Goal: Find specific page/section: Find specific page/section

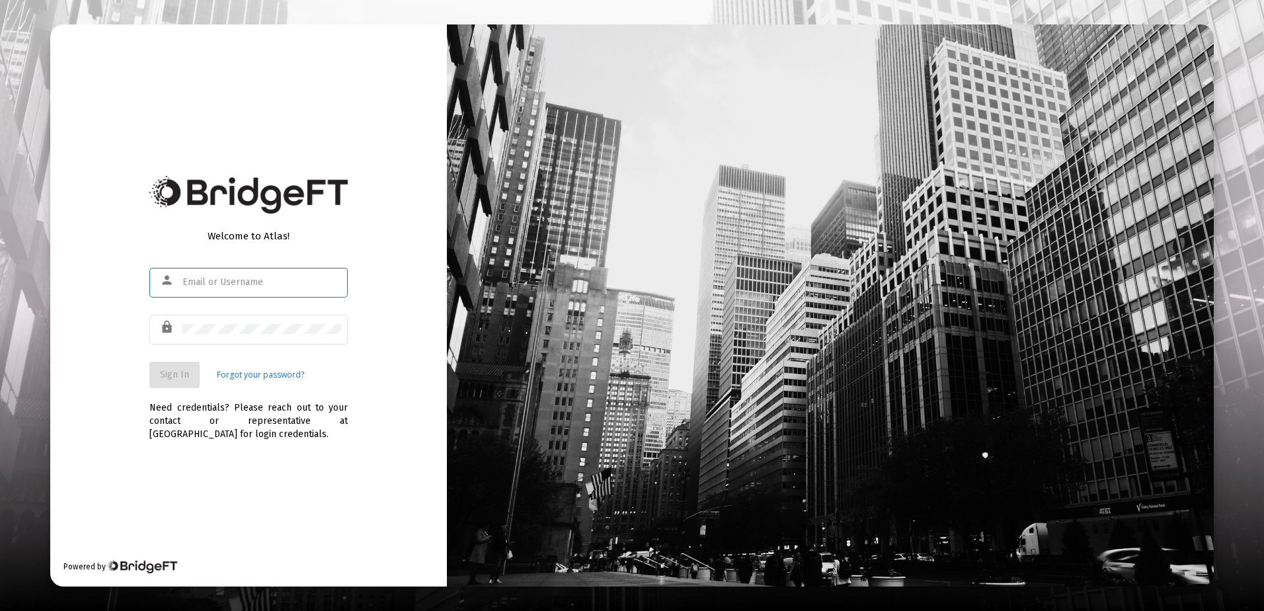
type input "[EMAIL_ADDRESS][DOMAIN_NAME]"
click at [188, 383] on button "Sign In" at bounding box center [174, 375] width 50 height 26
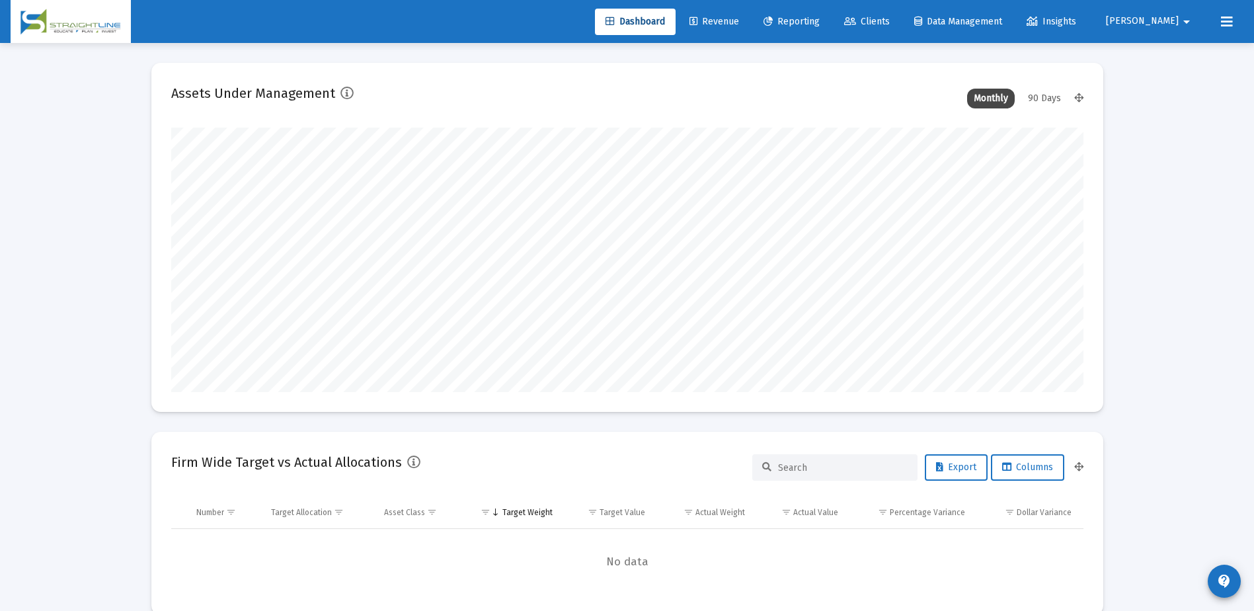
scroll to position [265, 491]
type input "[DATE]"
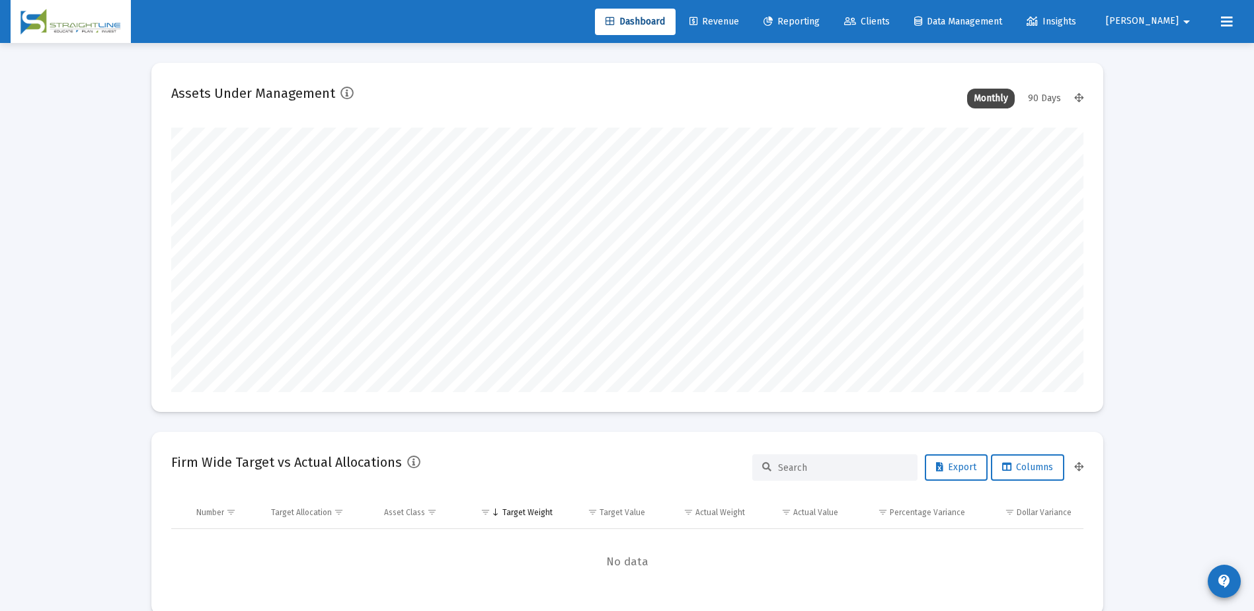
click at [890, 24] on span "Clients" at bounding box center [867, 21] width 46 height 11
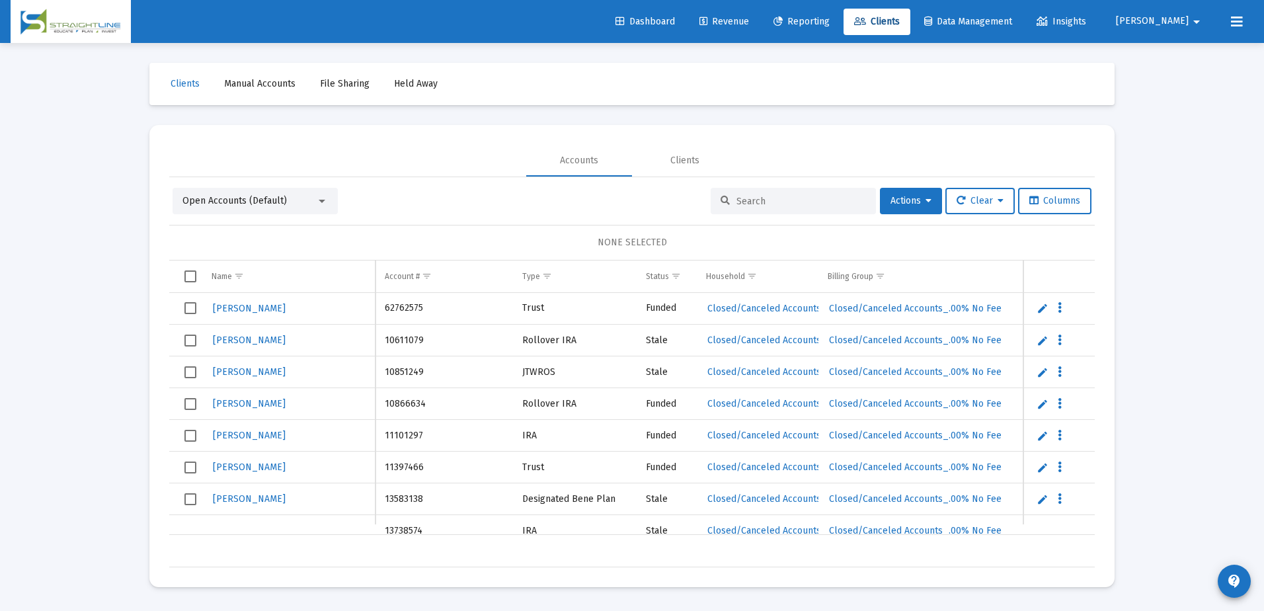
click at [759, 204] on input at bounding box center [802, 201] width 130 height 11
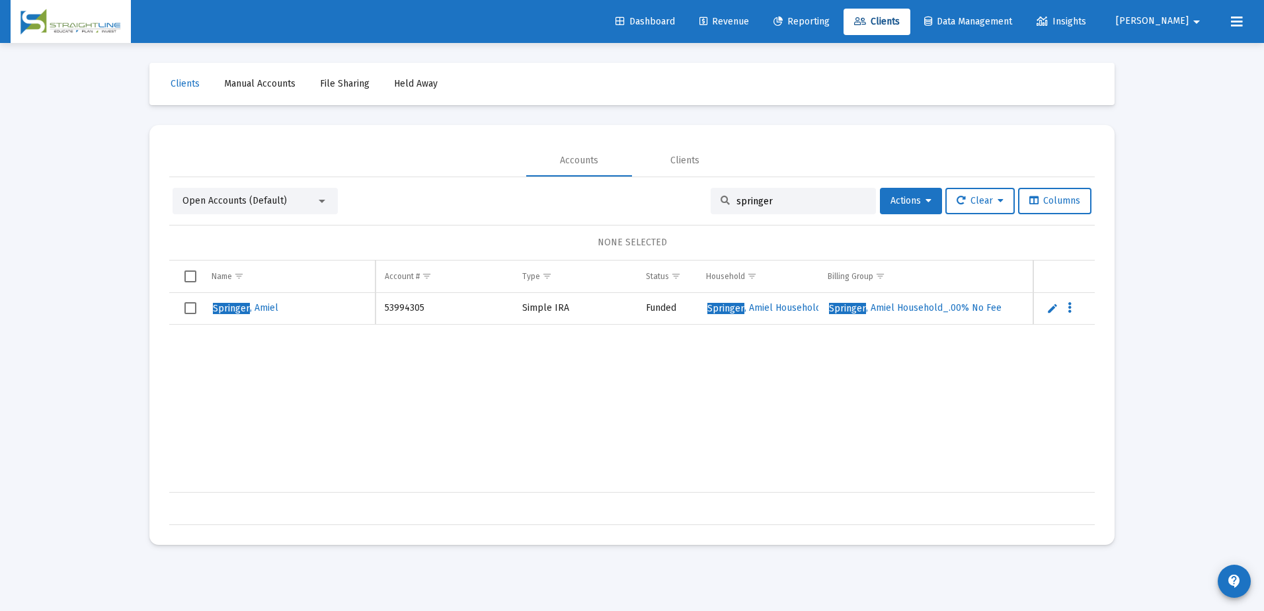
type input "springer"
click at [249, 307] on span "[PERSON_NAME]" at bounding box center [245, 307] width 65 height 11
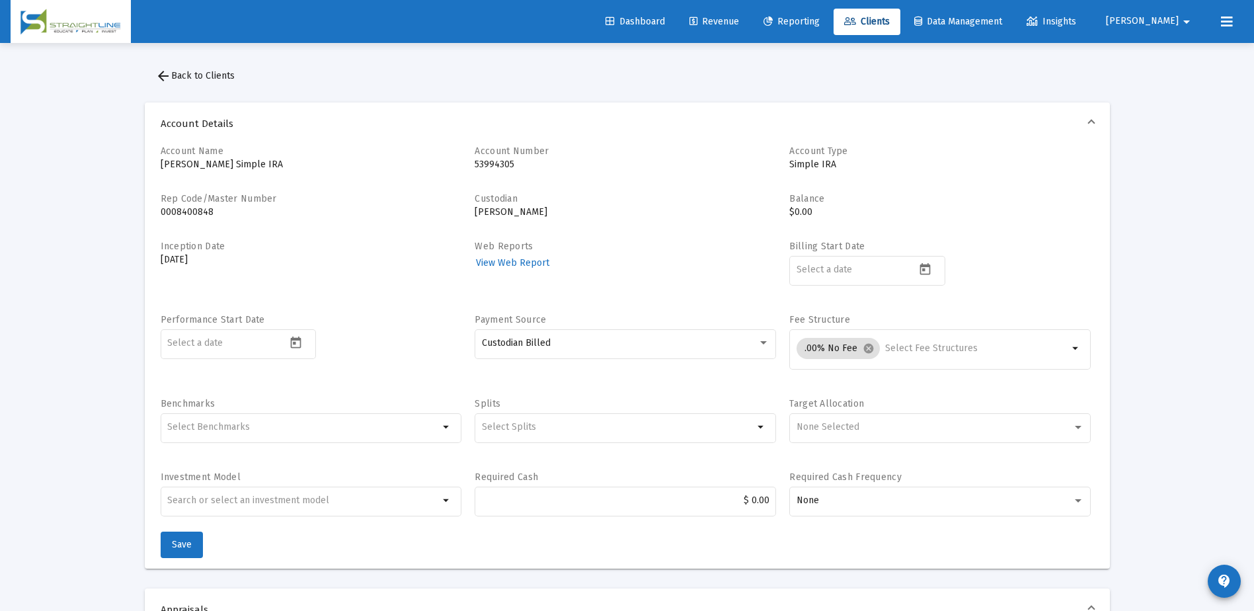
click at [226, 71] on span "arrow_back Back to Clients" at bounding box center [194, 75] width 79 height 11
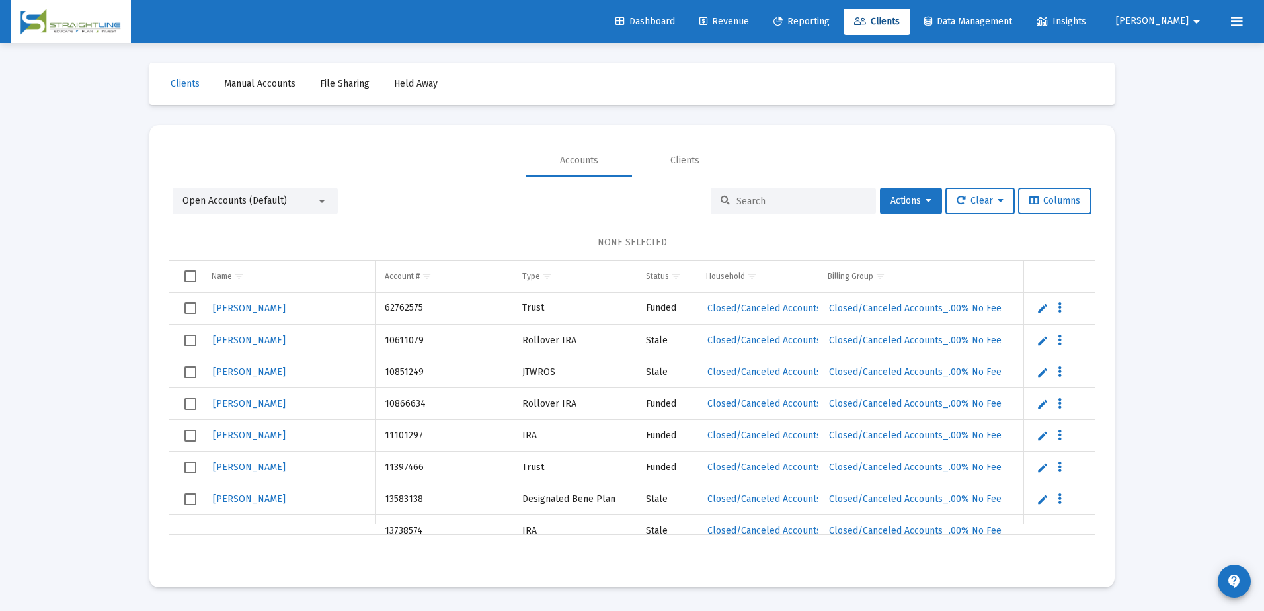
click at [749, 210] on div at bounding box center [793, 201] width 165 height 26
click at [767, 196] on input at bounding box center [802, 201] width 130 height 11
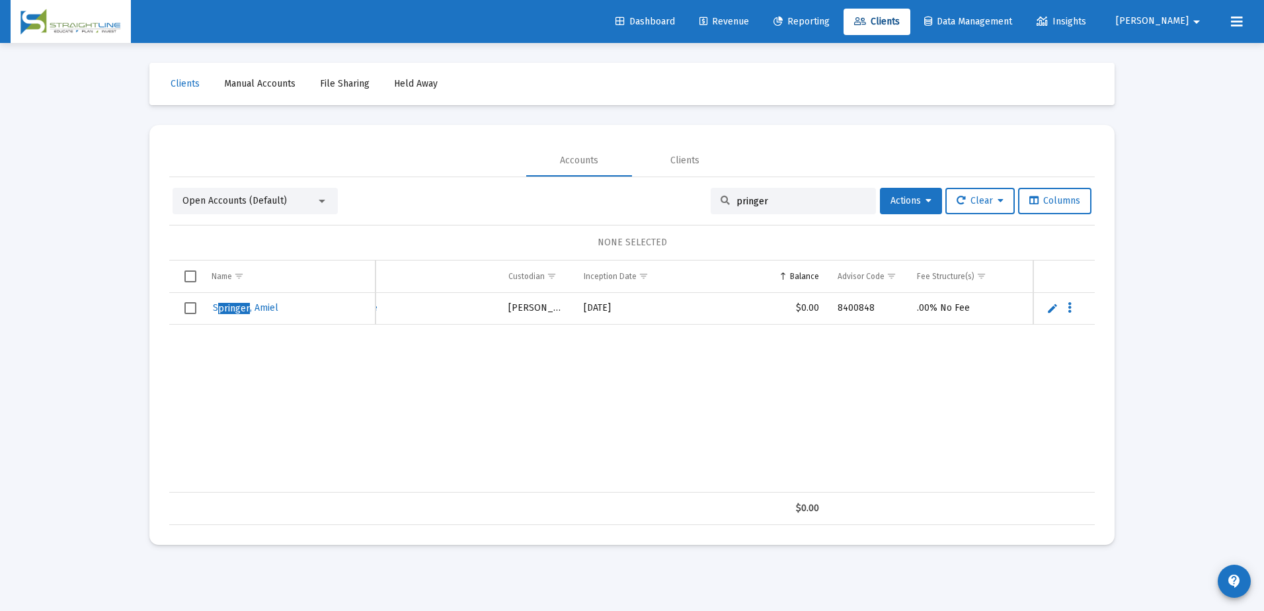
type input "pringer"
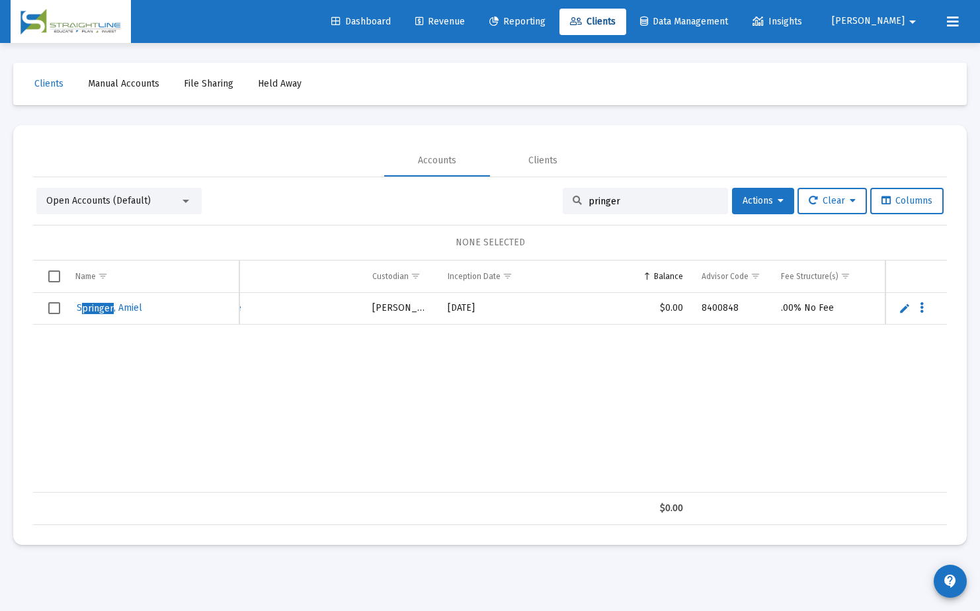
click at [652, 193] on div "pringer" at bounding box center [645, 201] width 165 height 26
